Goal: Task Accomplishment & Management: Manage account settings

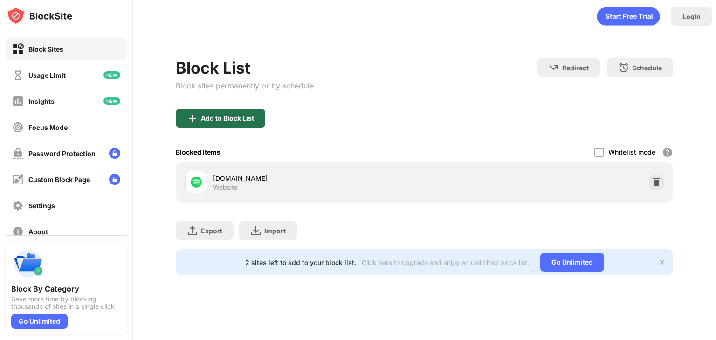
click at [238, 122] on div "Add to Block List" at bounding box center [221, 118] width 90 height 19
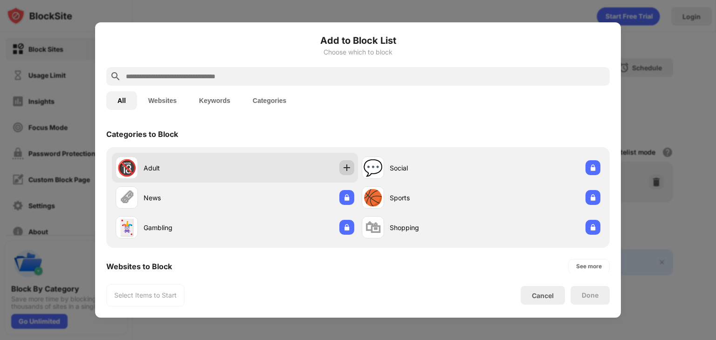
click at [342, 170] on img at bounding box center [346, 167] width 9 height 9
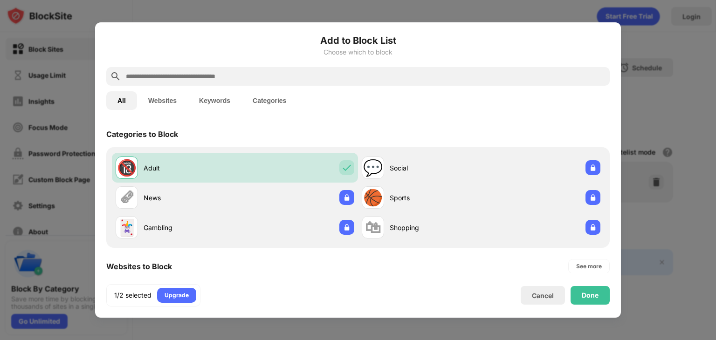
click at [169, 105] on button "Websites" at bounding box center [162, 100] width 51 height 19
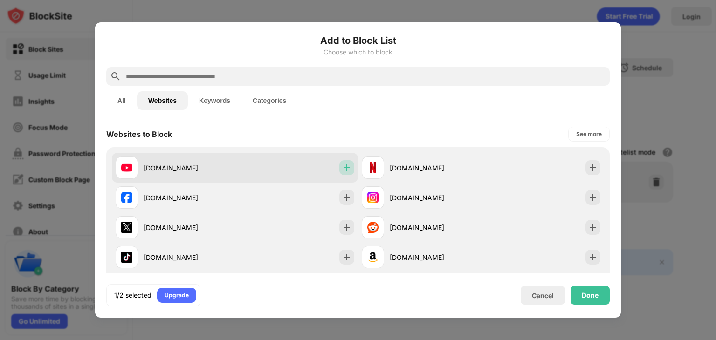
click at [346, 166] on img at bounding box center [346, 167] width 9 height 9
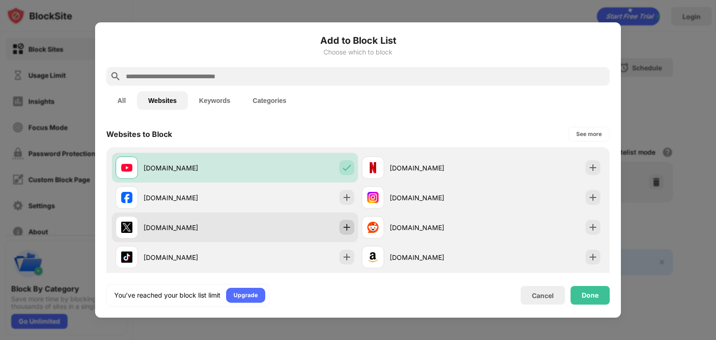
click at [345, 223] on img at bounding box center [346, 227] width 9 height 9
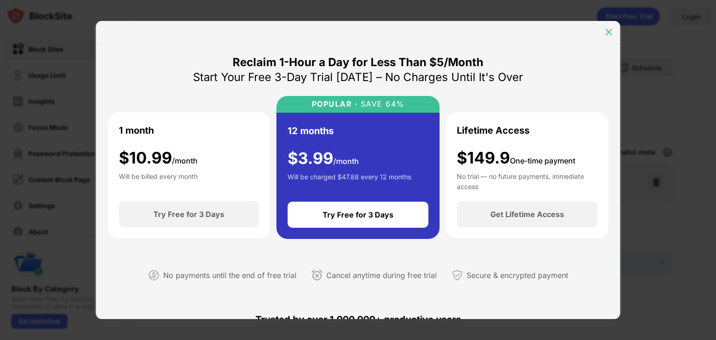
click at [614, 29] on div at bounding box center [609, 32] width 15 height 15
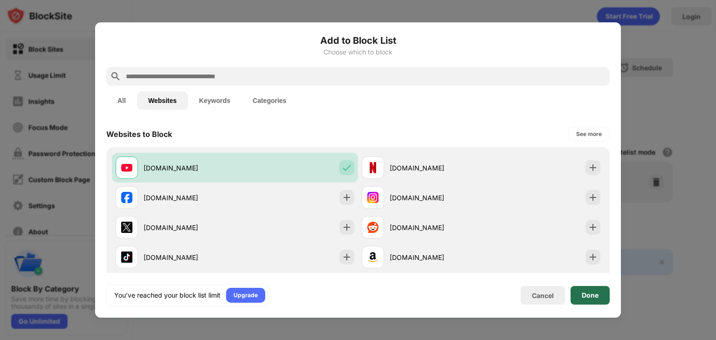
click at [581, 298] on div "Done" at bounding box center [590, 295] width 39 height 19
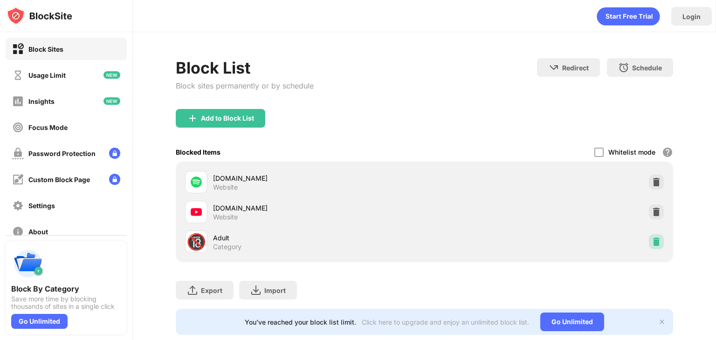
click at [652, 245] on img at bounding box center [656, 241] width 9 height 9
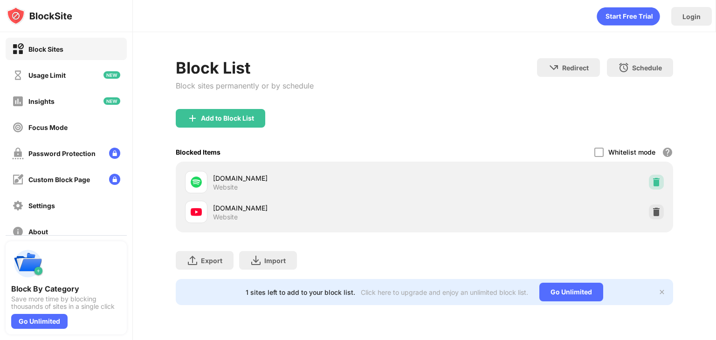
click at [656, 179] on img at bounding box center [656, 182] width 9 height 9
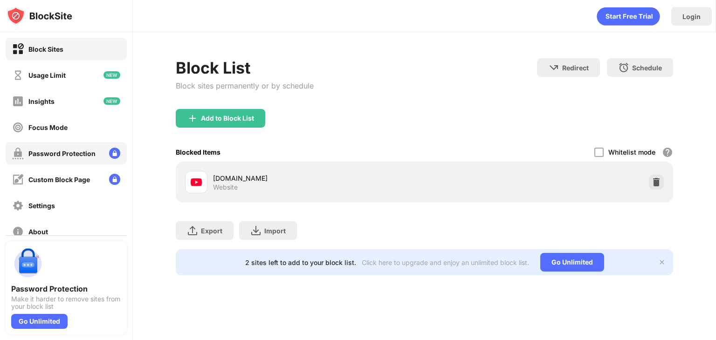
click at [55, 152] on div "Password Protection" at bounding box center [61, 154] width 67 height 8
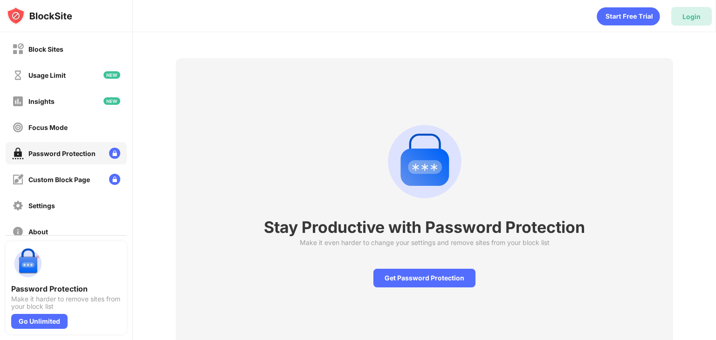
click at [690, 13] on div "Login" at bounding box center [692, 17] width 18 height 8
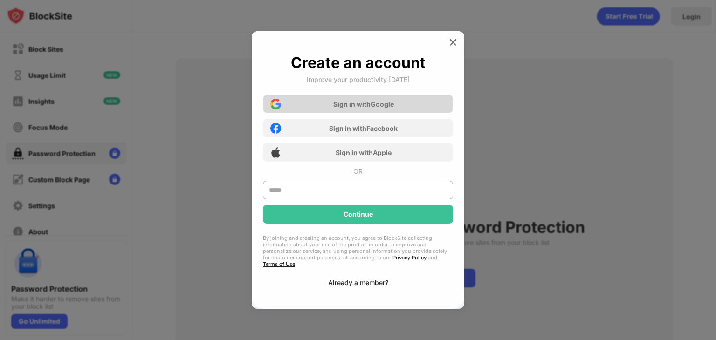
click at [350, 108] on div "Sign in with Google" at bounding box center [363, 104] width 61 height 8
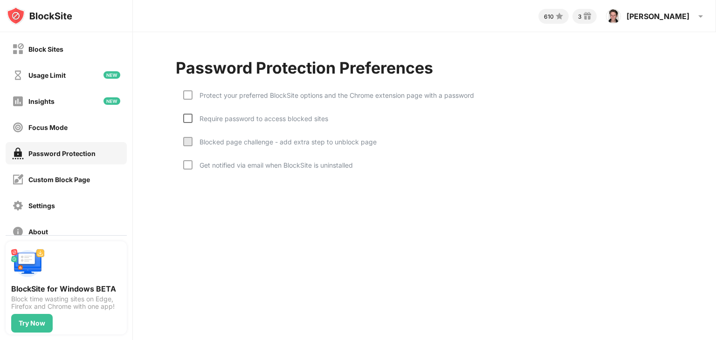
click at [184, 120] on div at bounding box center [187, 118] width 9 height 9
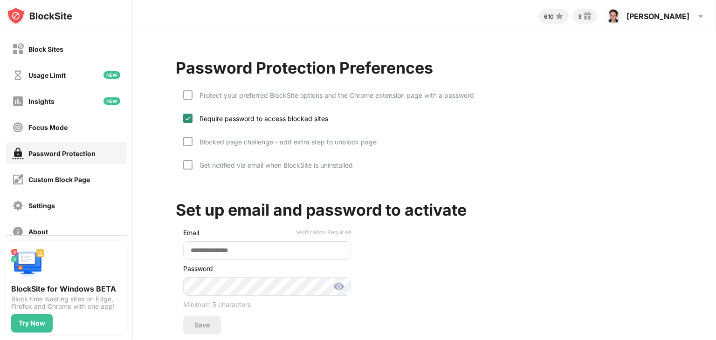
click at [189, 115] on img at bounding box center [187, 118] width 7 height 7
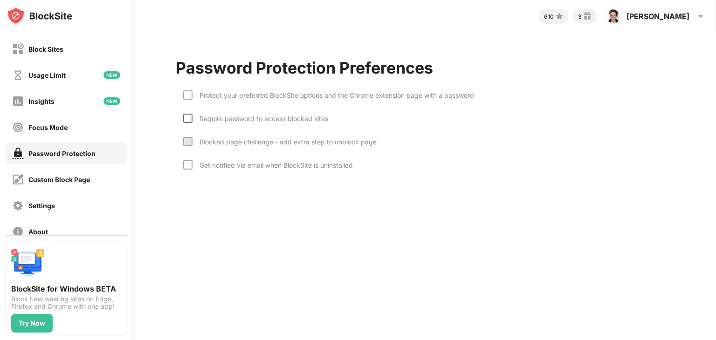
click at [195, 91] on div "Protect your preferred BlockSite options and the Chrome extension page with a p…" at bounding box center [334, 95] width 282 height 8
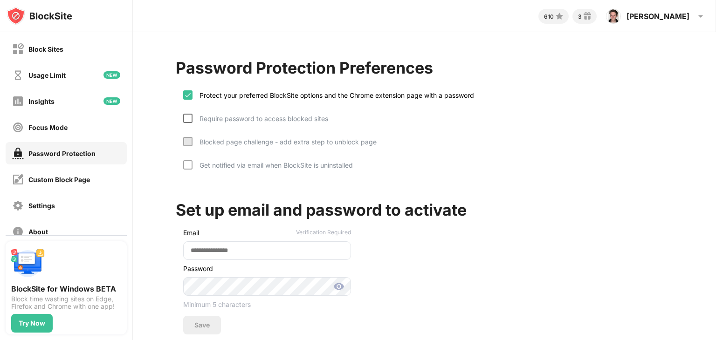
scroll to position [16, 0]
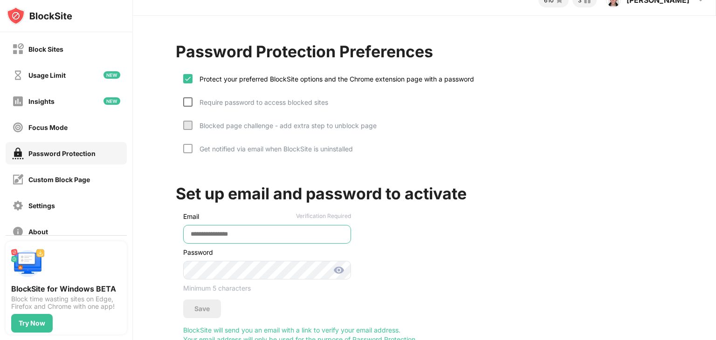
click at [205, 229] on input "email" at bounding box center [267, 234] width 168 height 19
click at [203, 233] on input "email" at bounding box center [267, 234] width 168 height 19
type input "**********"
click at [154, 271] on div "**********" at bounding box center [424, 193] width 583 height 354
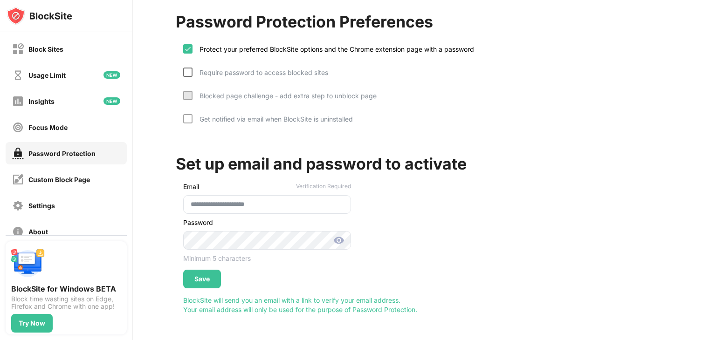
scroll to position [47, 0]
click at [202, 276] on div "Save" at bounding box center [201, 279] width 15 height 7
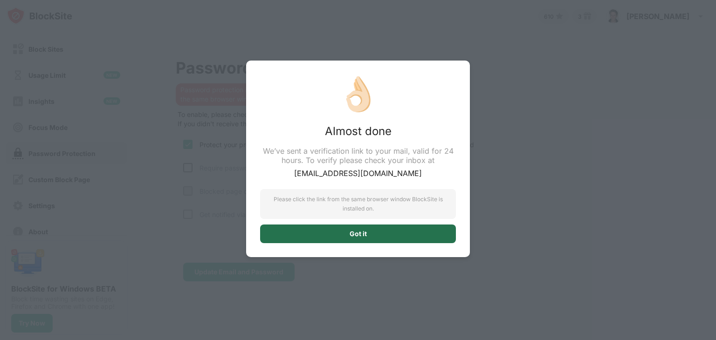
click at [302, 234] on div "Got it" at bounding box center [358, 234] width 196 height 19
